Goal: Task Accomplishment & Management: Use online tool/utility

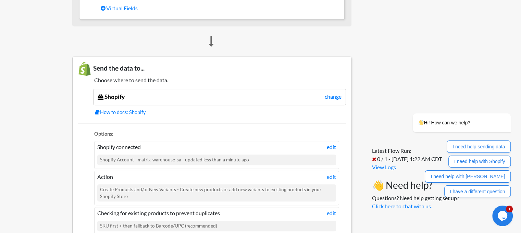
scroll to position [466, 0]
click at [332, 96] on link "change" at bounding box center [332, 97] width 17 height 8
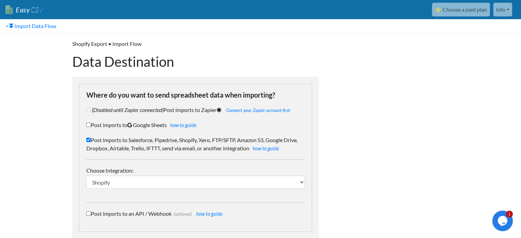
scroll to position [32, 0]
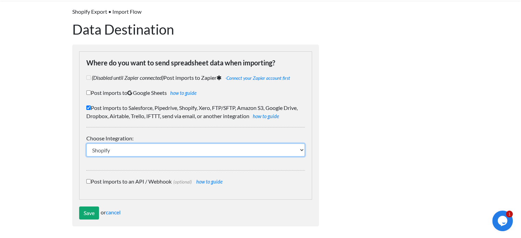
click at [153, 150] on select "IFTTT FTP or SFTP Amazon S3 HubSpot Google Big Query Salesforce Pipedrive Airta…" at bounding box center [195, 149] width 218 height 13
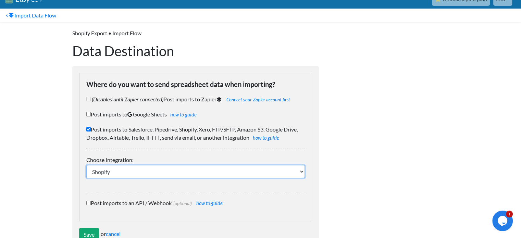
scroll to position [0, 0]
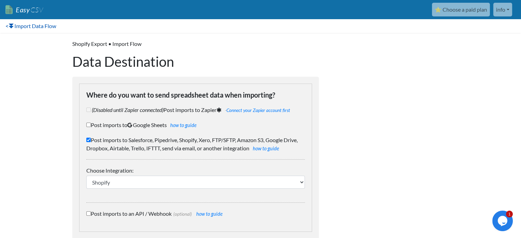
click at [6, 26] on link "< Import Data Flow" at bounding box center [31, 26] width 62 height 14
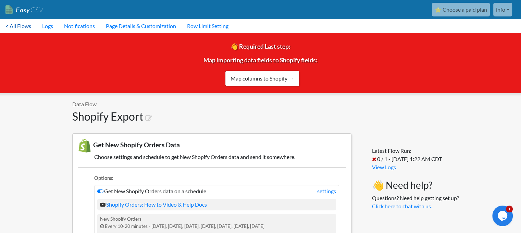
click at [17, 24] on link "< All Flows" at bounding box center [18, 26] width 37 height 14
click at [14, 24] on link "< All Flows" at bounding box center [18, 26] width 37 height 14
click at [5, 24] on link "< All Flows" at bounding box center [18, 26] width 37 height 14
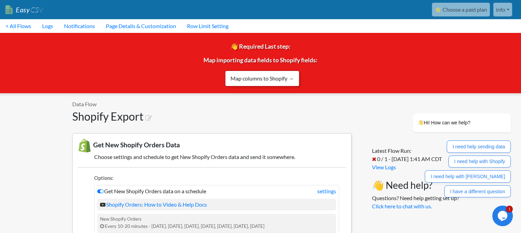
click at [255, 74] on link "Map columns to Shopify →" at bounding box center [262, 78] width 74 height 16
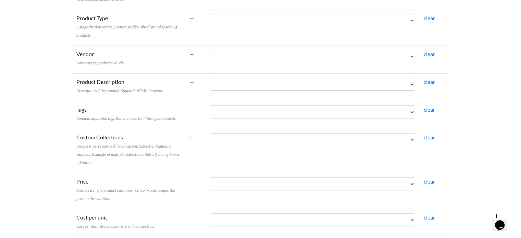
scroll to position [205, 0]
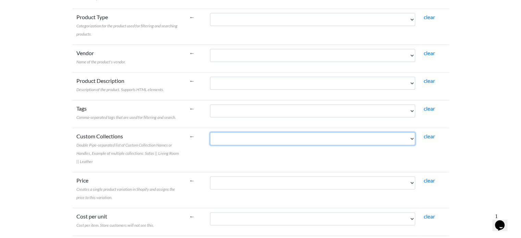
click at [314, 142] on select "order_name sku sku_total_qty_for_period barcode_upc line_item_name quantity ful…" at bounding box center [312, 138] width 205 height 13
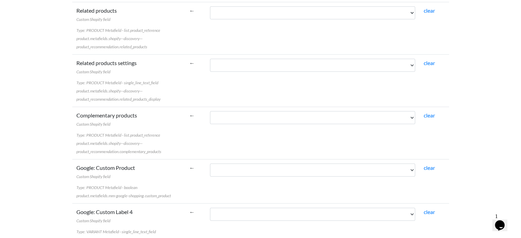
scroll to position [1574, 0]
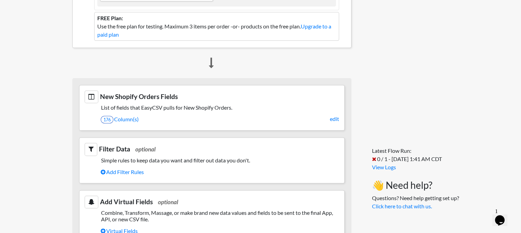
scroll to position [227, 0]
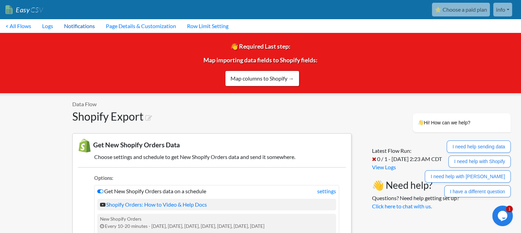
click at [80, 27] on link "Notifications" at bounding box center [80, 26] width 42 height 14
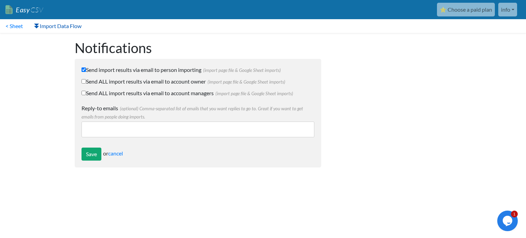
click at [49, 26] on link "Import Data Flow" at bounding box center [57, 26] width 59 height 14
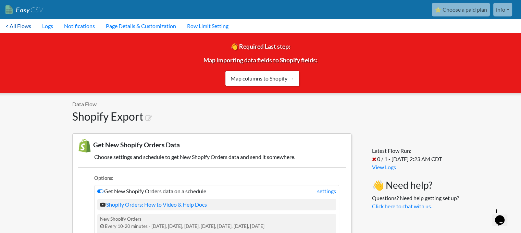
click at [7, 27] on link "< All Flows" at bounding box center [18, 26] width 37 height 14
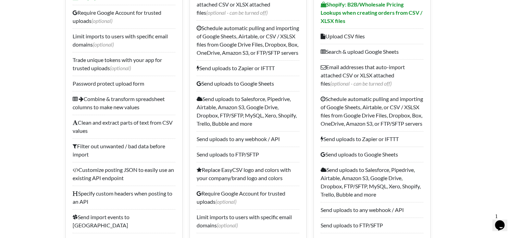
scroll to position [411, 0]
